Goal: Task Accomplishment & Management: Use online tool/utility

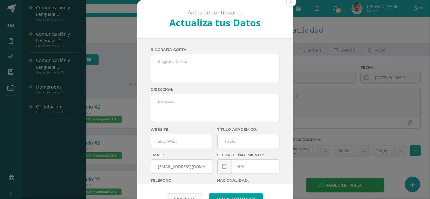
click at [290, 1] on button at bounding box center [291, 2] width 10 height 10
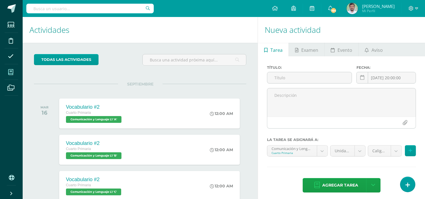
click at [9, 72] on icon at bounding box center [10, 72] width 5 height 6
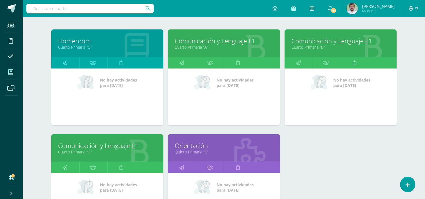
scroll to position [87, 0]
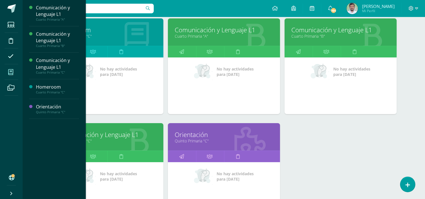
click at [117, 136] on link "Comunicación y Lenguaje L1" at bounding box center [107, 134] width 98 height 9
click at [105, 137] on link "Comunicación y Lenguaje L1" at bounding box center [107, 134] width 98 height 9
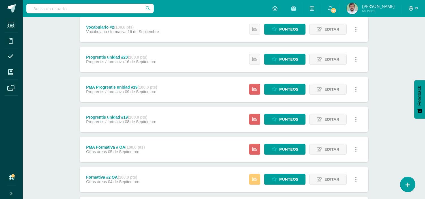
scroll to position [511, 0]
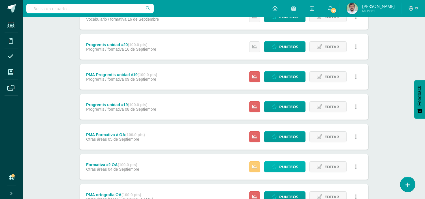
click at [282, 169] on span "Punteos" at bounding box center [288, 167] width 19 height 10
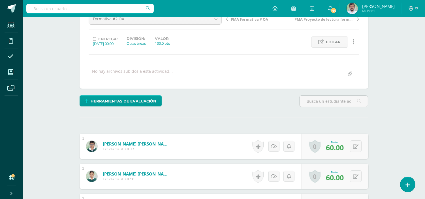
scroll to position [238, 0]
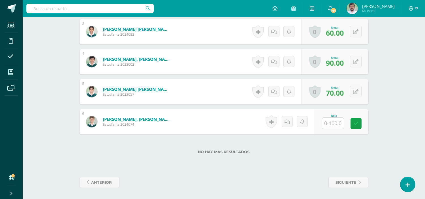
click at [338, 124] on input "text" at bounding box center [333, 123] width 22 height 11
type input "100"
click at [361, 124] on icon at bounding box center [360, 123] width 5 height 5
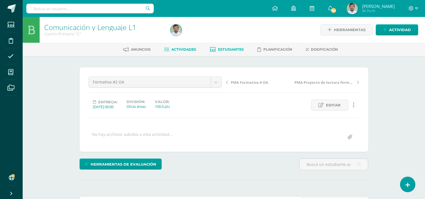
click at [225, 45] on link "Estudiantes" at bounding box center [227, 49] width 34 height 9
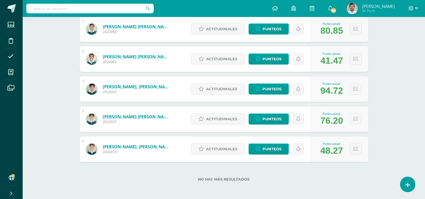
scroll to position [136, 0]
